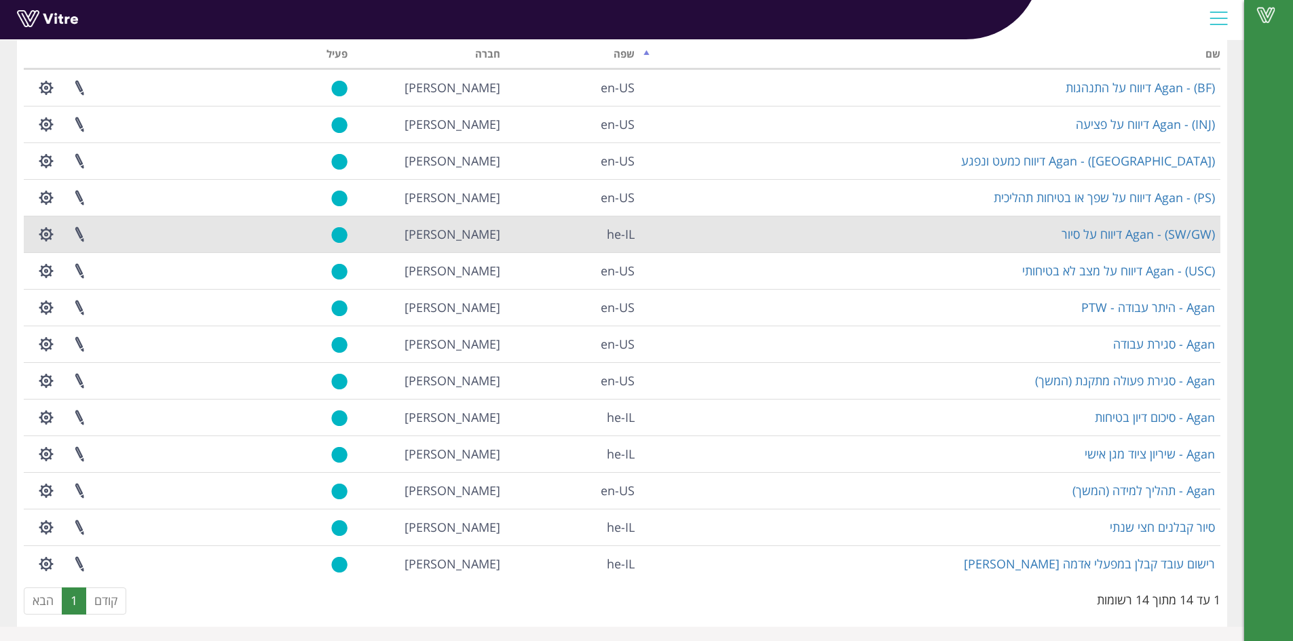
scroll to position [104, 0]
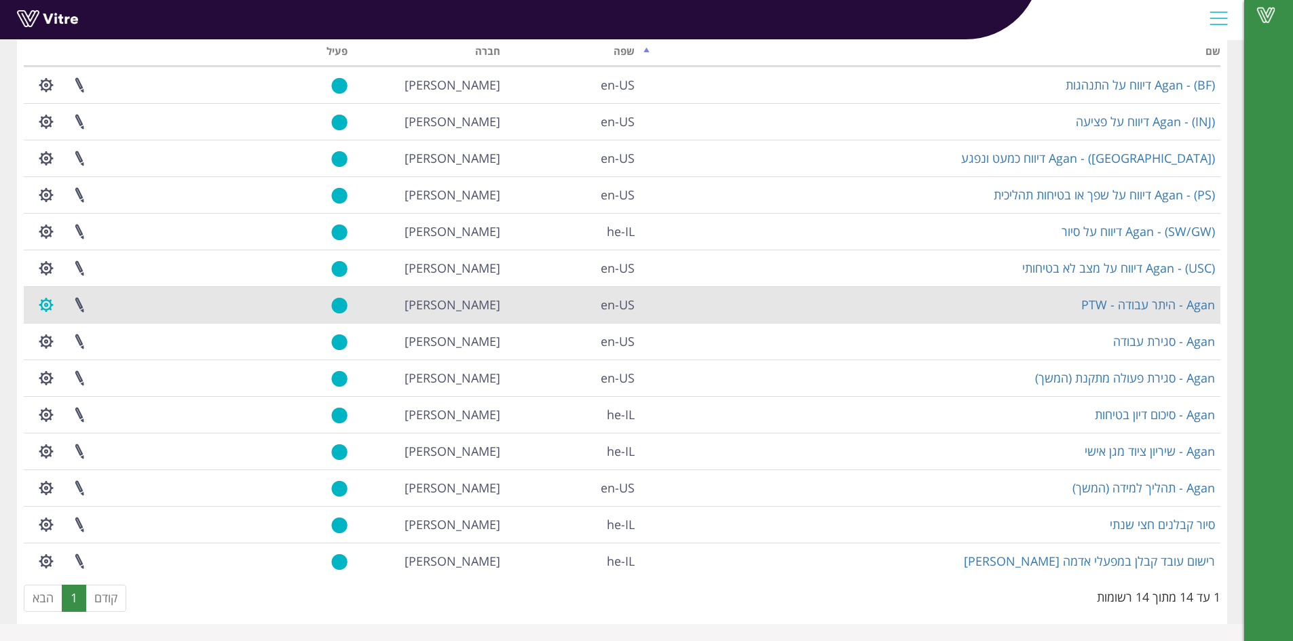
click at [50, 305] on button "button" at bounding box center [46, 305] width 34 height 36
click at [99, 354] on link "הגדרת משתמשים" at bounding box center [83, 355] width 107 height 18
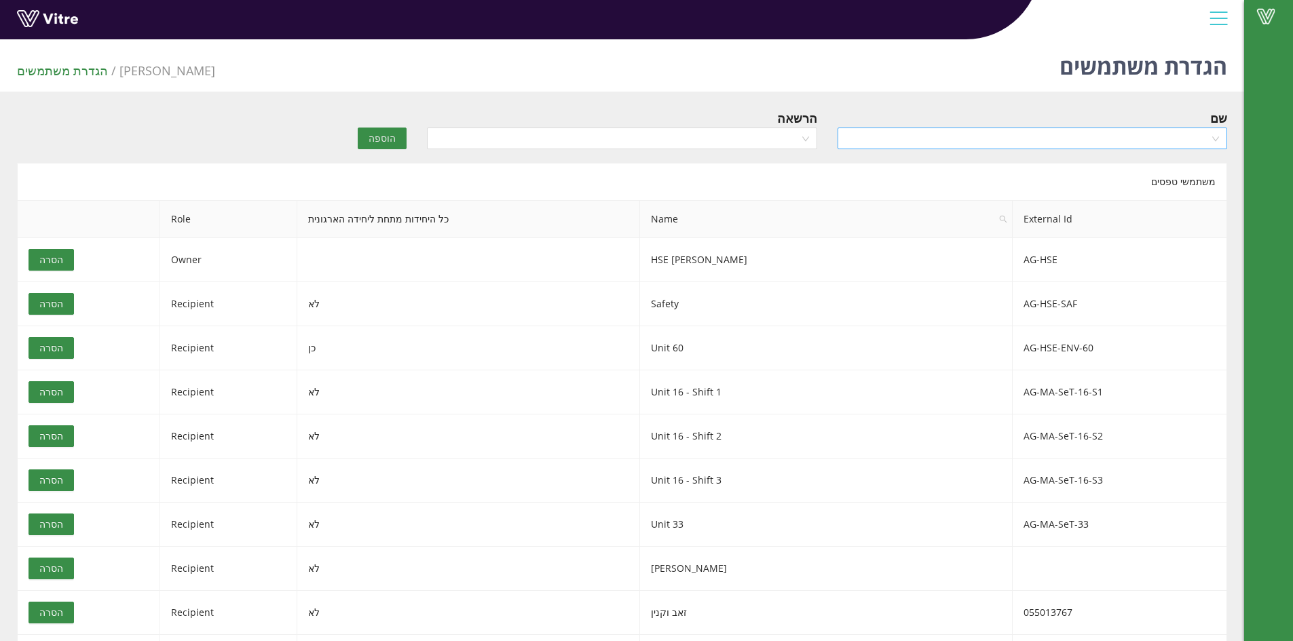
click at [920, 145] on input "search" at bounding box center [1028, 138] width 364 height 20
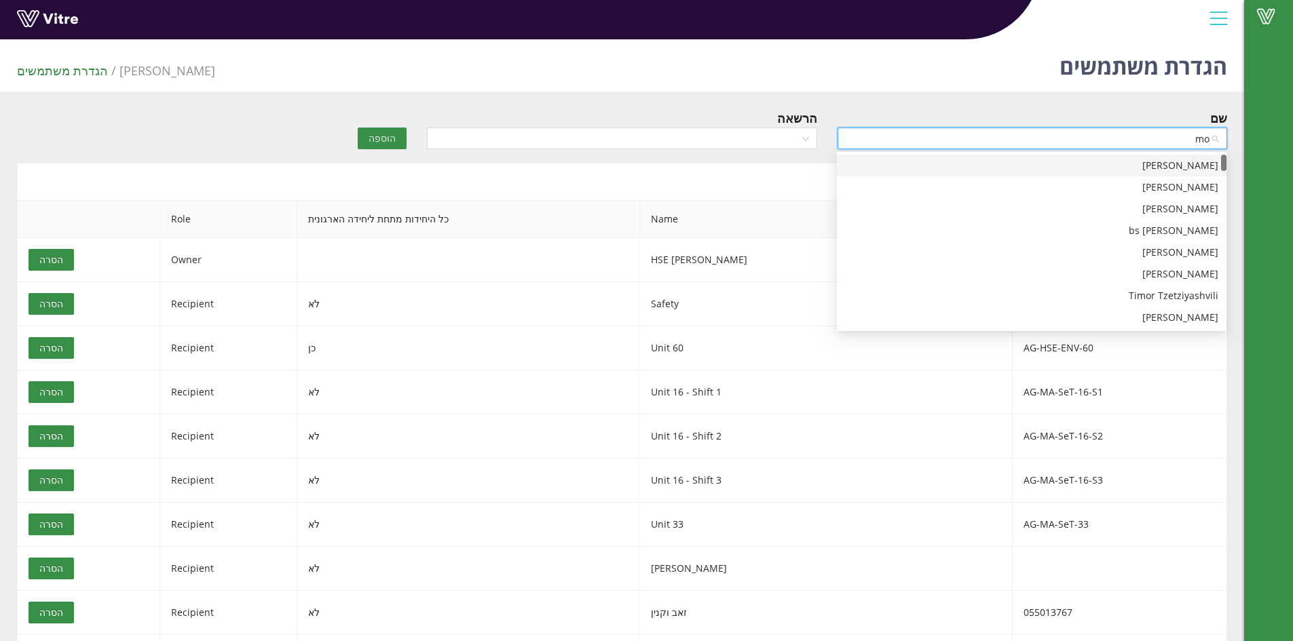
type input "mot"
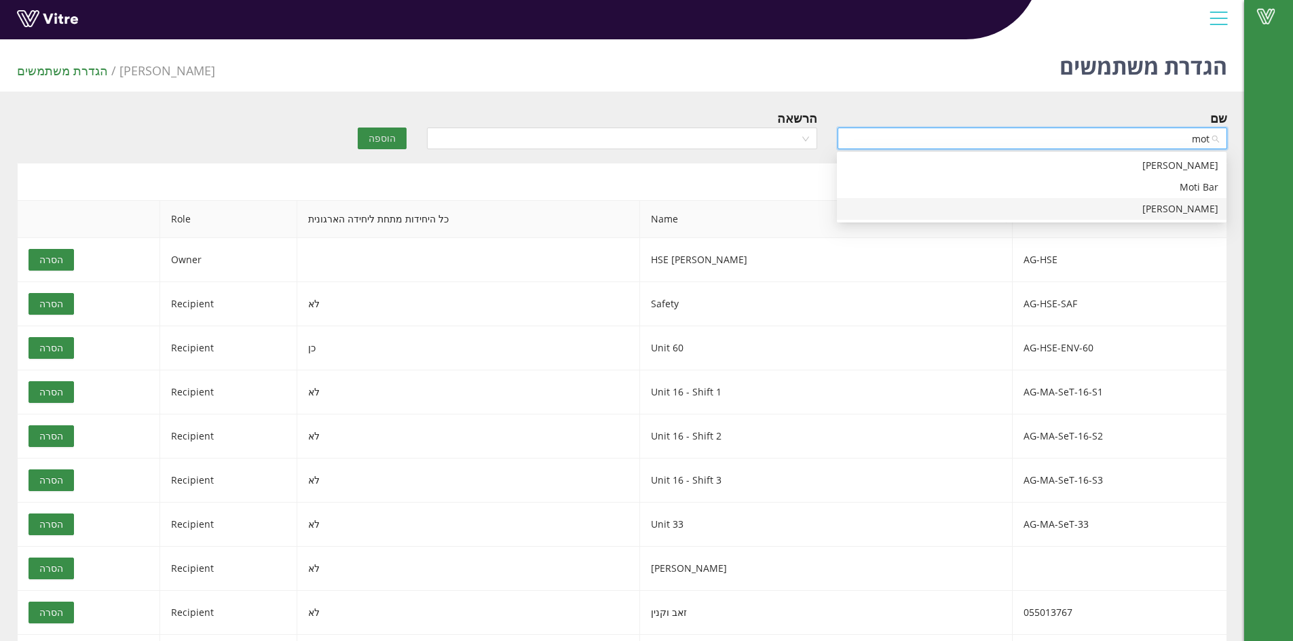
click at [1161, 213] on div "[PERSON_NAME]" at bounding box center [1031, 209] width 373 height 15
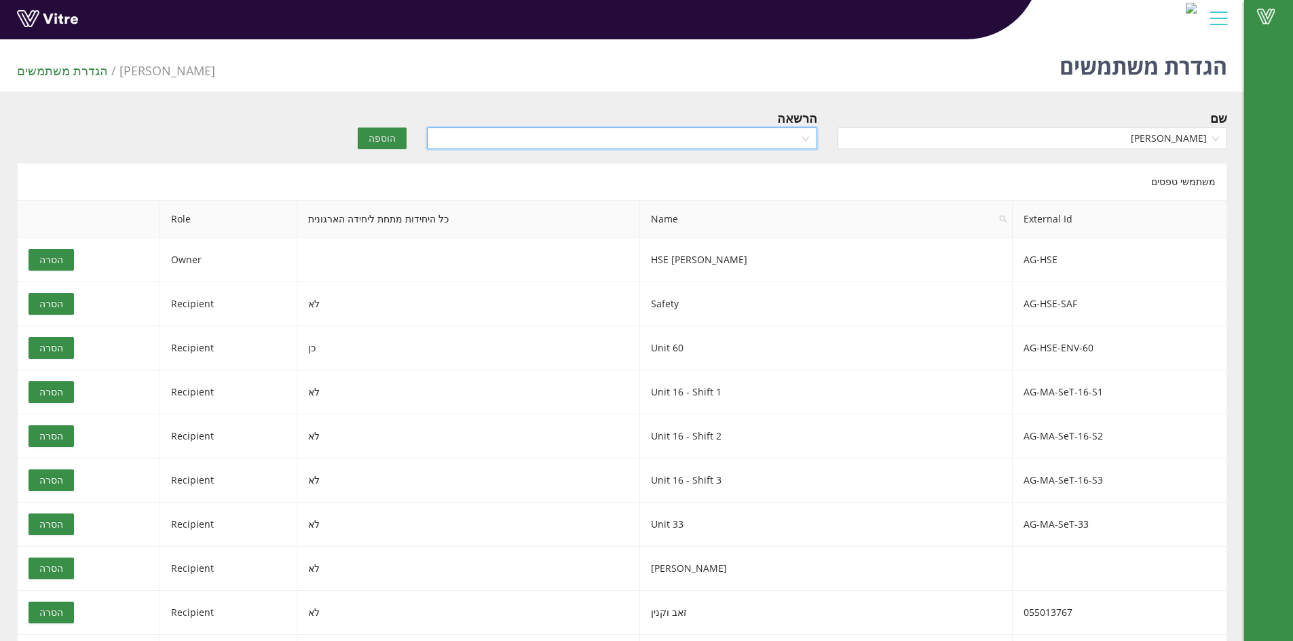
click at [640, 135] on input "search" at bounding box center [617, 138] width 364 height 20
click at [760, 186] on div "Recipient" at bounding box center [621, 187] width 373 height 15
click at [390, 137] on span "הוספה" at bounding box center [382, 138] width 27 height 15
